Goal: Information Seeking & Learning: Learn about a topic

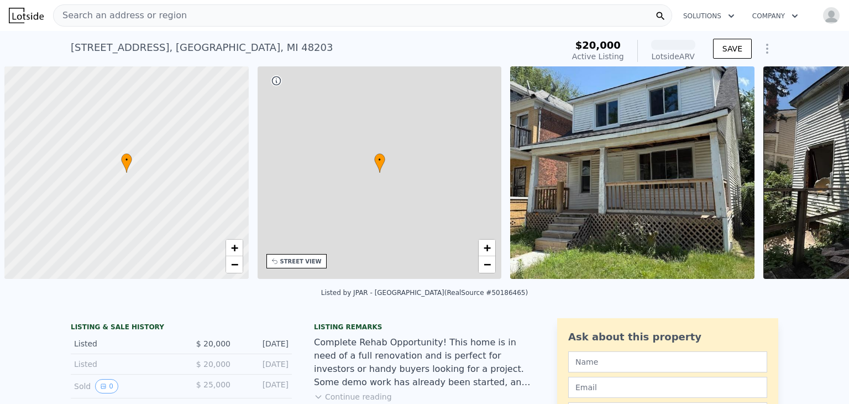
scroll to position [0, 4]
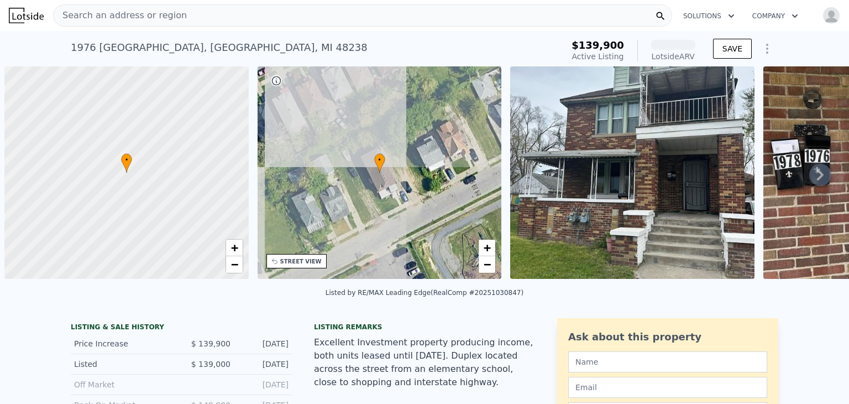
scroll to position [0, 4]
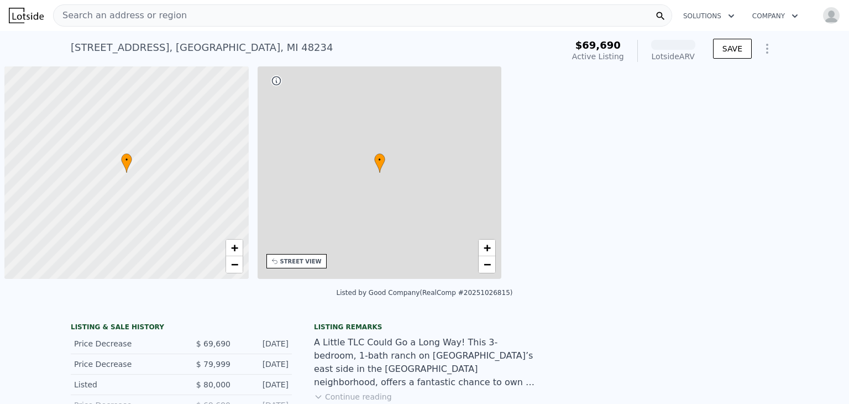
scroll to position [0, 4]
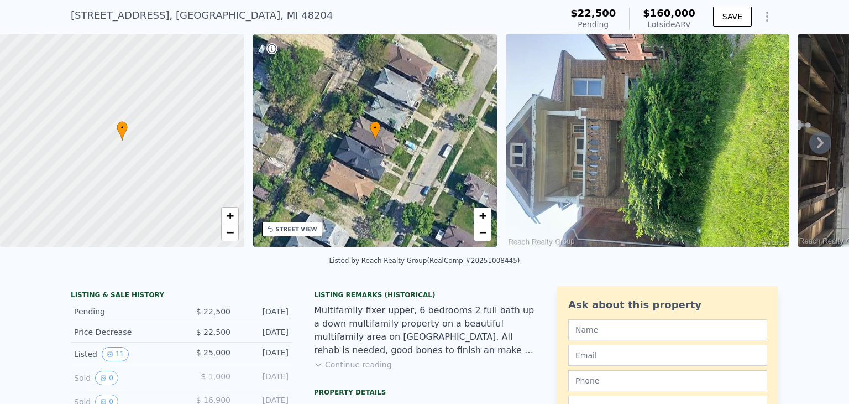
scroll to position [106, 0]
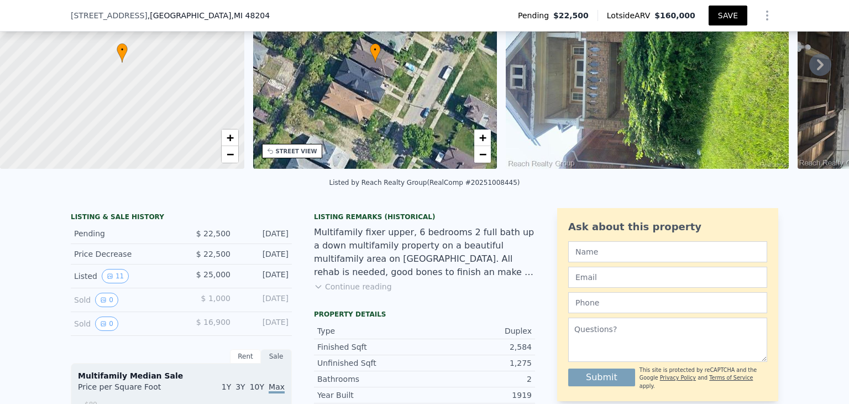
click at [730, 12] on button "SAVE" at bounding box center [728, 16] width 39 height 20
type input "0"
type input "3484.8"
drag, startPoint x: 239, startPoint y: 12, endPoint x: 100, endPoint y: 15, distance: 139.4
click at [100, 15] on div "5030 S Martindale St , Wayne County , MI 48204" at bounding box center [175, 15] width 208 height 11
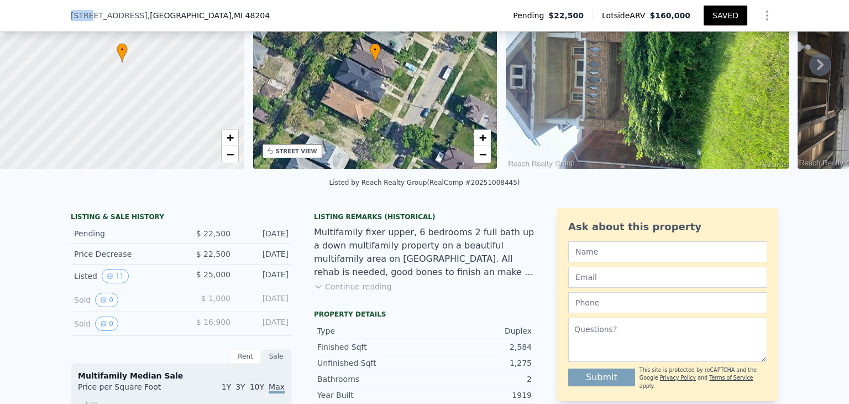
drag, startPoint x: 66, startPoint y: 13, endPoint x: 123, endPoint y: 13, distance: 57.0
click at [109, 13] on span "5030 S Martindale St" at bounding box center [109, 15] width 77 height 11
drag, startPoint x: 201, startPoint y: 14, endPoint x: 232, endPoint y: 14, distance: 31.5
click at [232, 14] on div "5030 S Martindale St , Wayne County , MI 48204" at bounding box center [175, 15] width 208 height 11
click at [237, 14] on div "5030 S Martindale St , Wayne County , MI 48204" at bounding box center [175, 15] width 208 height 11
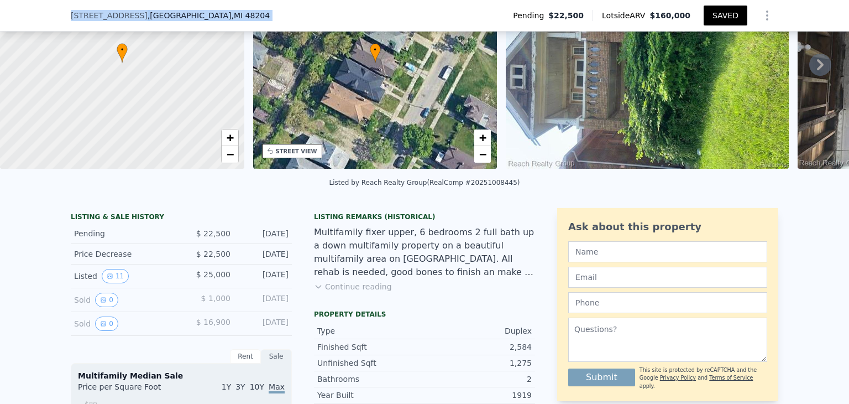
drag, startPoint x: 237, startPoint y: 14, endPoint x: 69, endPoint y: 14, distance: 168.7
click at [71, 14] on div "5030 S Martindale St , Wayne County , MI 48204" at bounding box center [175, 15] width 208 height 11
click at [246, 16] on div "5030 S Martindale St , Wayne County , MI 48204 Pending $22,500 Lotside ARV $160…" at bounding box center [425, 15] width 708 height 31
drag, startPoint x: 204, startPoint y: 20, endPoint x: 64, endPoint y: 9, distance: 140.4
click at [64, 9] on div "5030 S Martindale St , Wayne County , MI 48204 Pending $22,500 Lotside ARV $160…" at bounding box center [424, 16] width 849 height 32
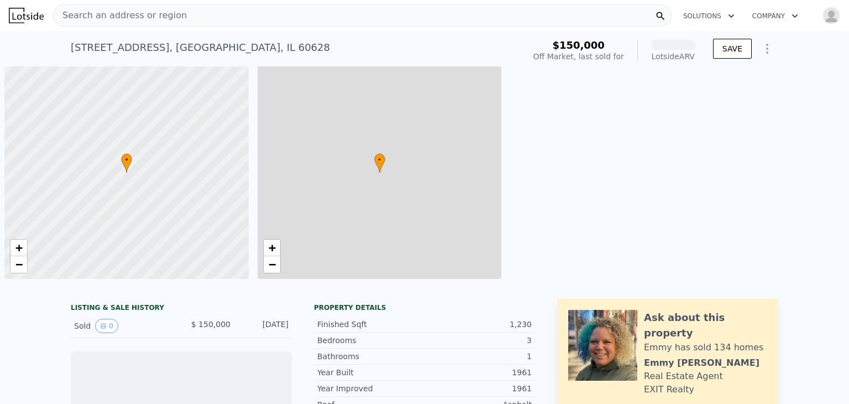
scroll to position [0, 4]
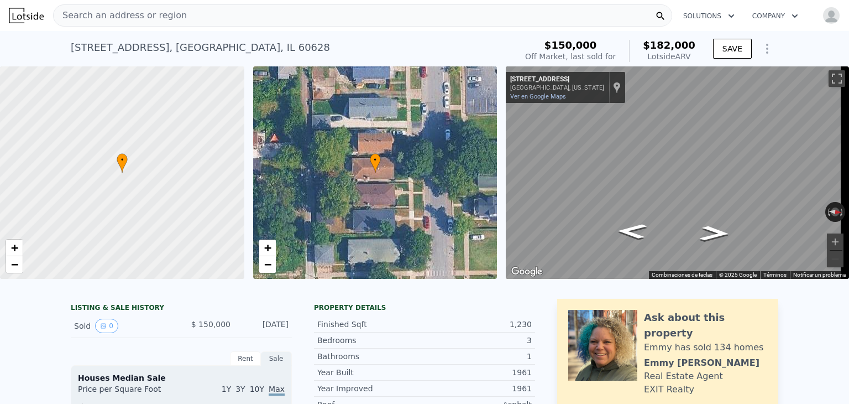
click at [184, 19] on div "Search an address or region" at bounding box center [362, 15] width 619 height 22
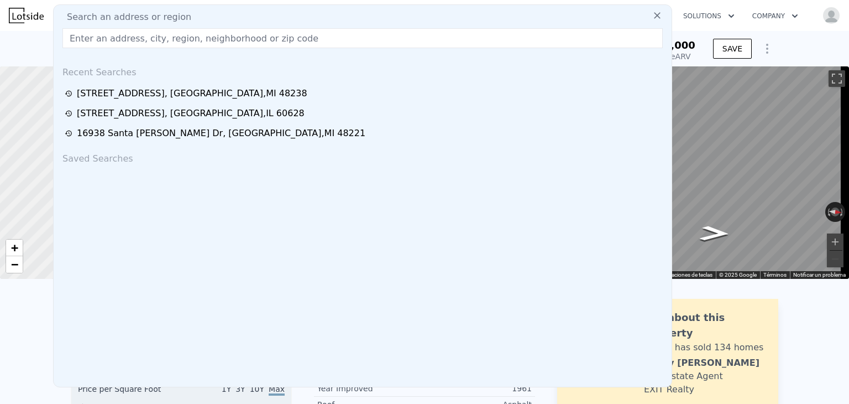
type input "V"
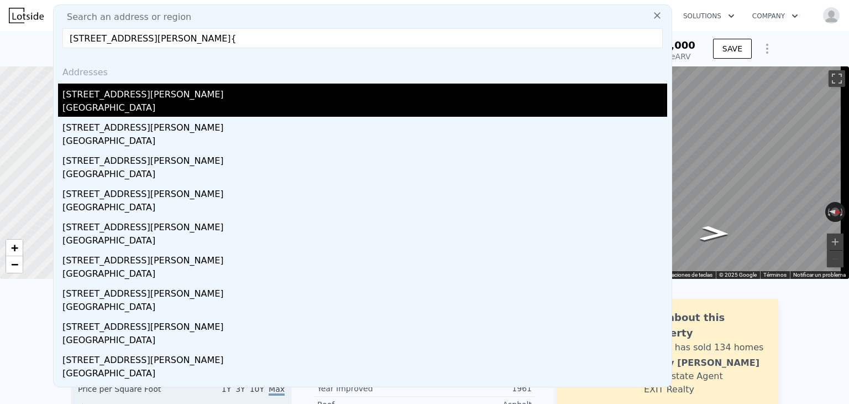
type input "689 Webb St, Detroit, MI 48202{"
click at [98, 105] on div "Detroit, MI 48202" at bounding box center [364, 108] width 605 height 15
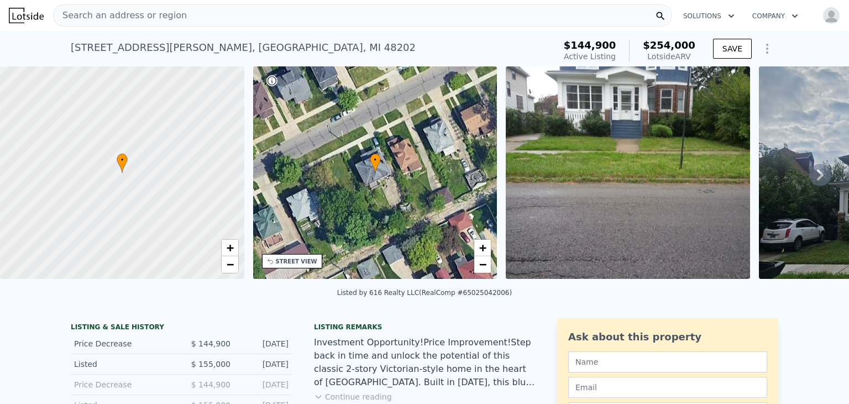
click at [196, 18] on div "Search an address or region" at bounding box center [362, 15] width 619 height 22
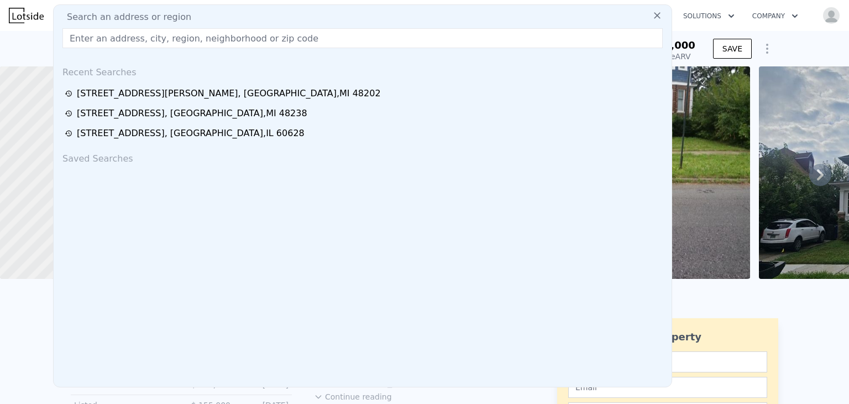
type input "V"
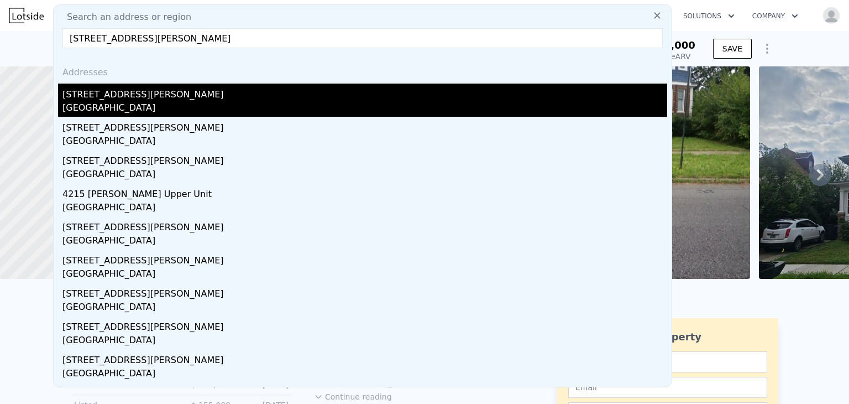
type input "4215 Dickerson Lower Unit St, Detroit, MI 48215"
click at [165, 95] on div "4215 Dickerson Lower Unit St" at bounding box center [364, 93] width 605 height 18
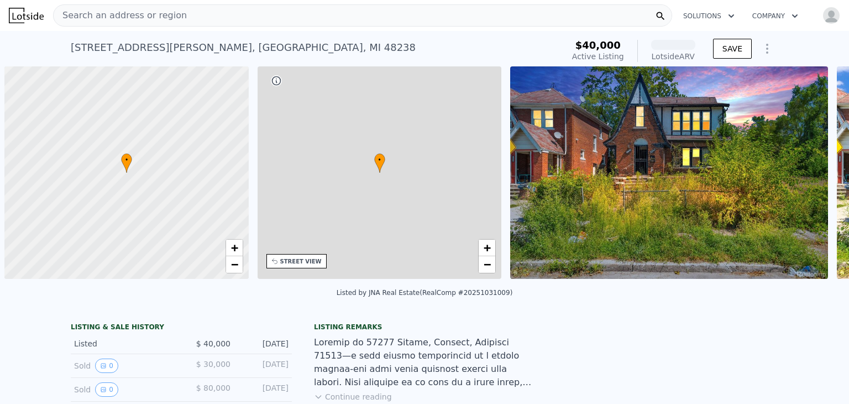
scroll to position [0, 4]
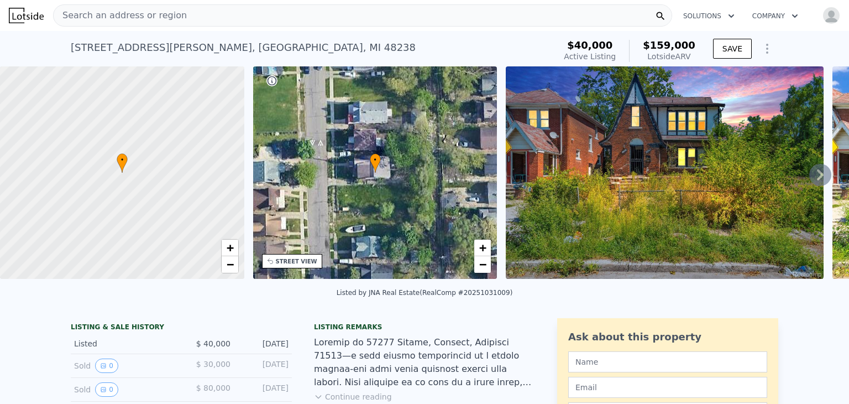
click at [179, 15] on div "Search an address or region" at bounding box center [362, 15] width 619 height 22
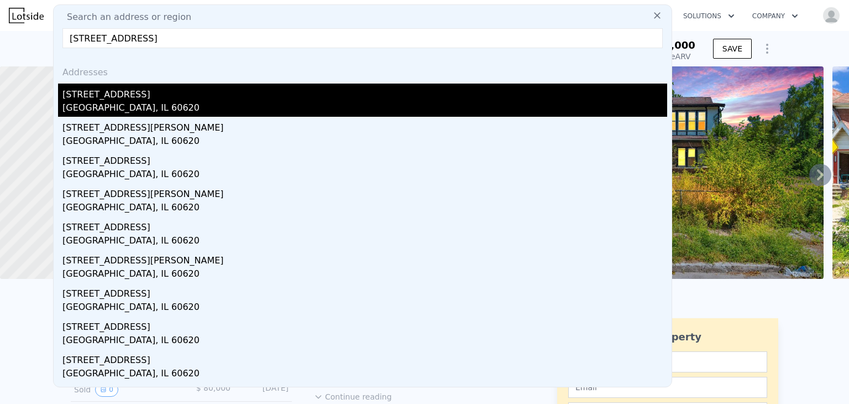
type input "[STREET_ADDRESS]"
click at [137, 103] on div "[GEOGRAPHIC_DATA], IL 60620" at bounding box center [364, 108] width 605 height 15
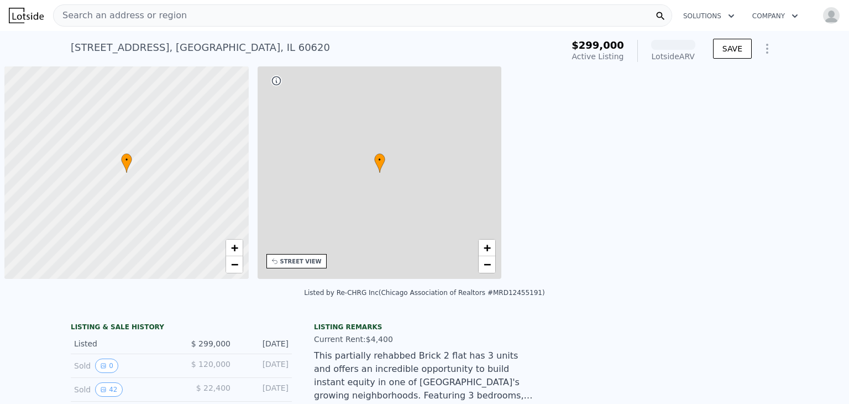
scroll to position [0, 4]
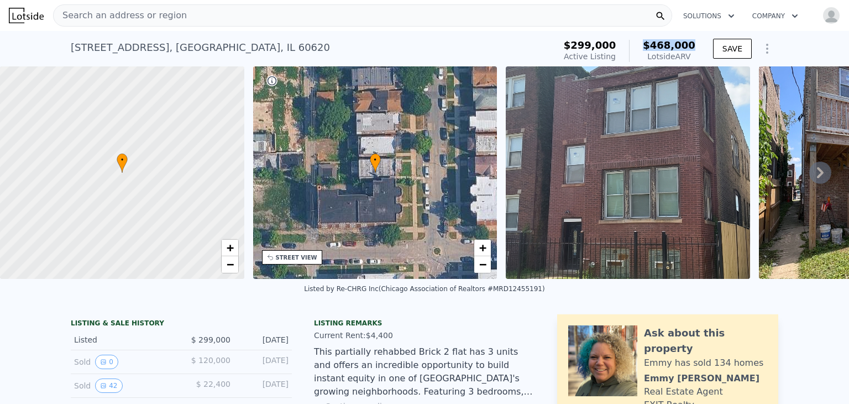
drag, startPoint x: 651, startPoint y: 45, endPoint x: 699, endPoint y: 49, distance: 48.3
click at [699, 49] on div "$299,000 Active Listing $468,000 Lotside ARV SAVE" at bounding box center [669, 50] width 219 height 31
copy span "$468,000"
